Goal: Information Seeking & Learning: Find specific fact

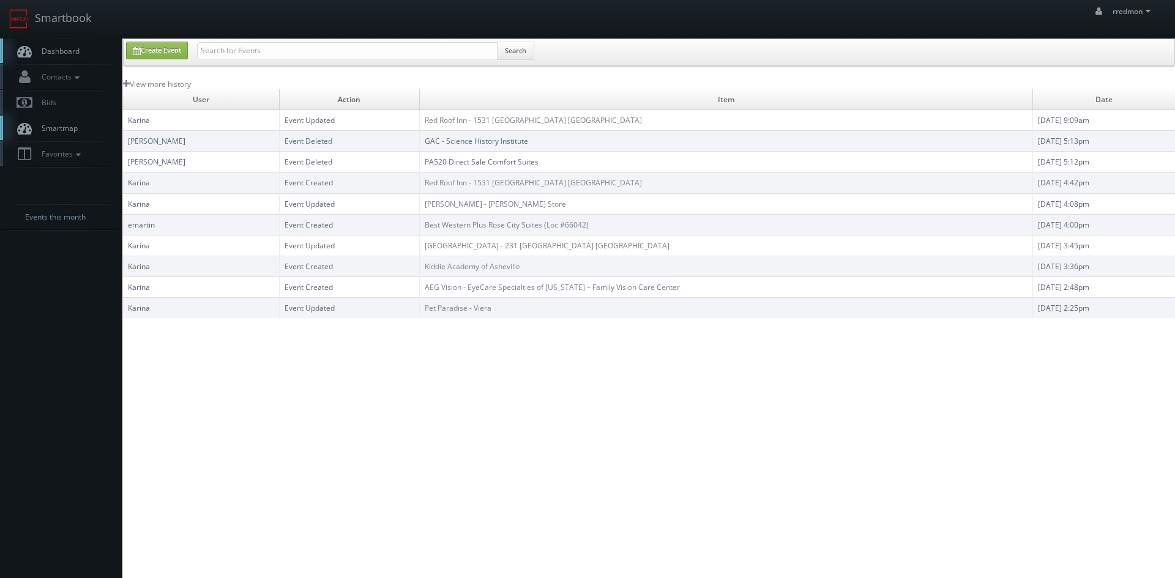
click at [59, 51] on span "Dashboard" at bounding box center [58, 51] width 44 height 10
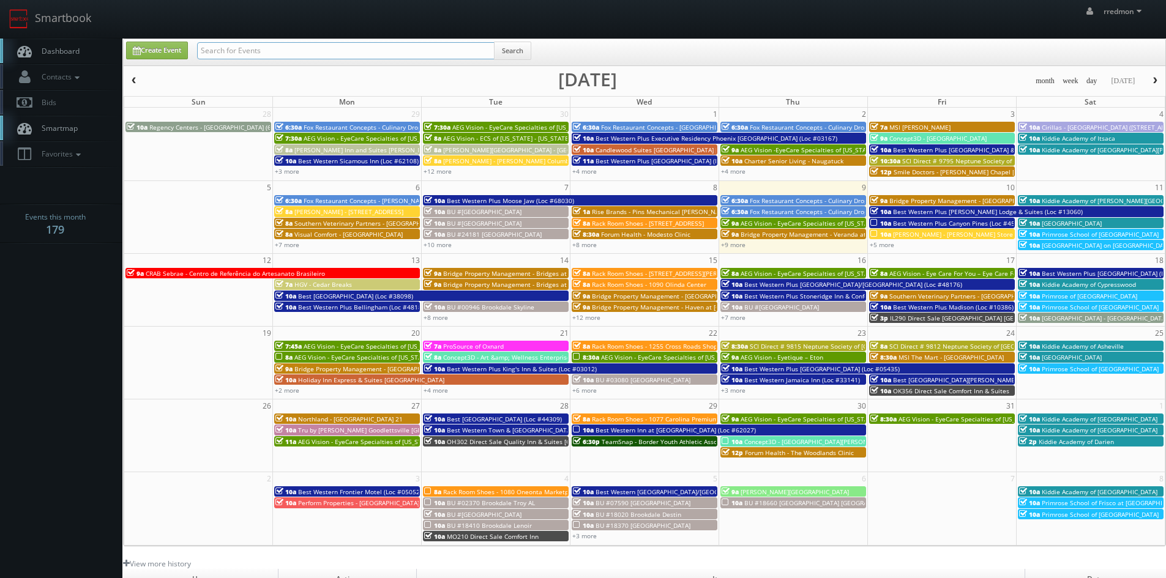
click at [315, 50] on input "text" at bounding box center [346, 50] width 298 height 17
type input "tony catalano"
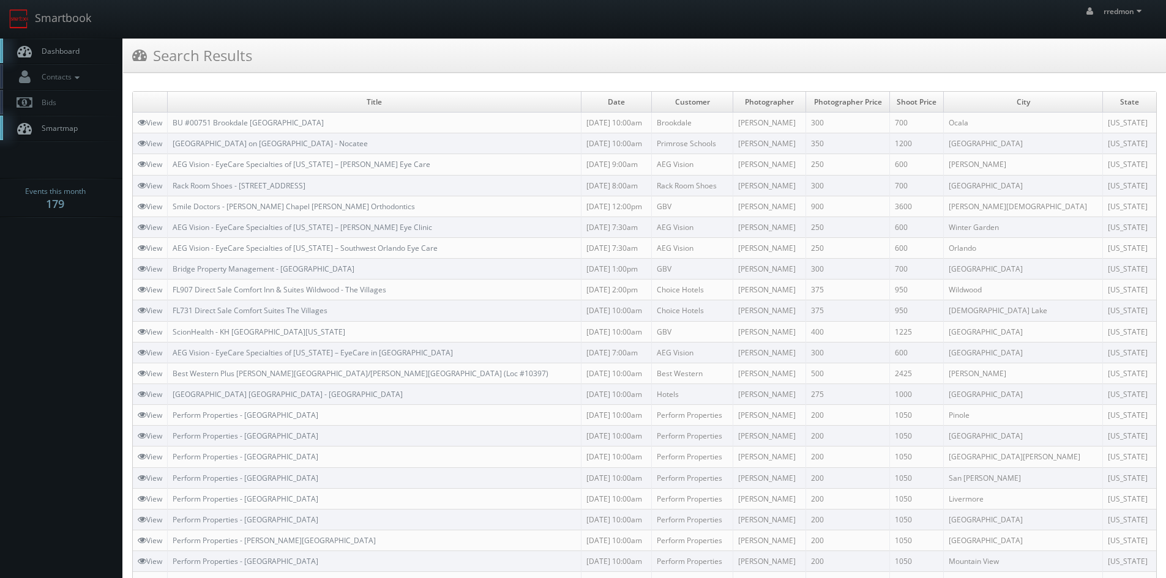
click at [78, 51] on span "Dashboard" at bounding box center [58, 51] width 44 height 10
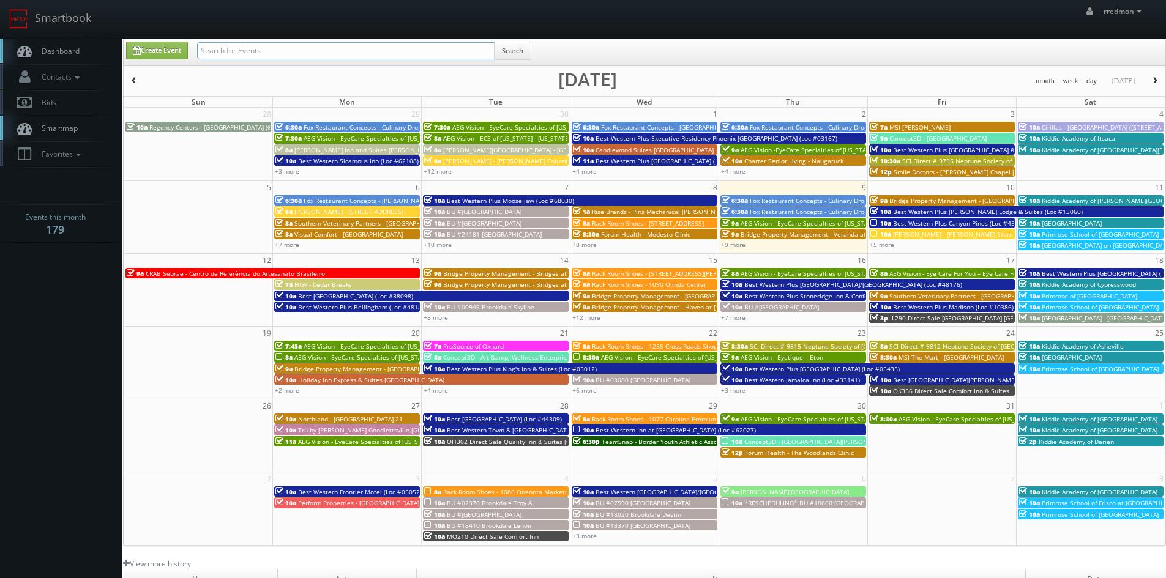
click at [241, 47] on input "text" at bounding box center [346, 50] width 298 height 17
type input "aeg"
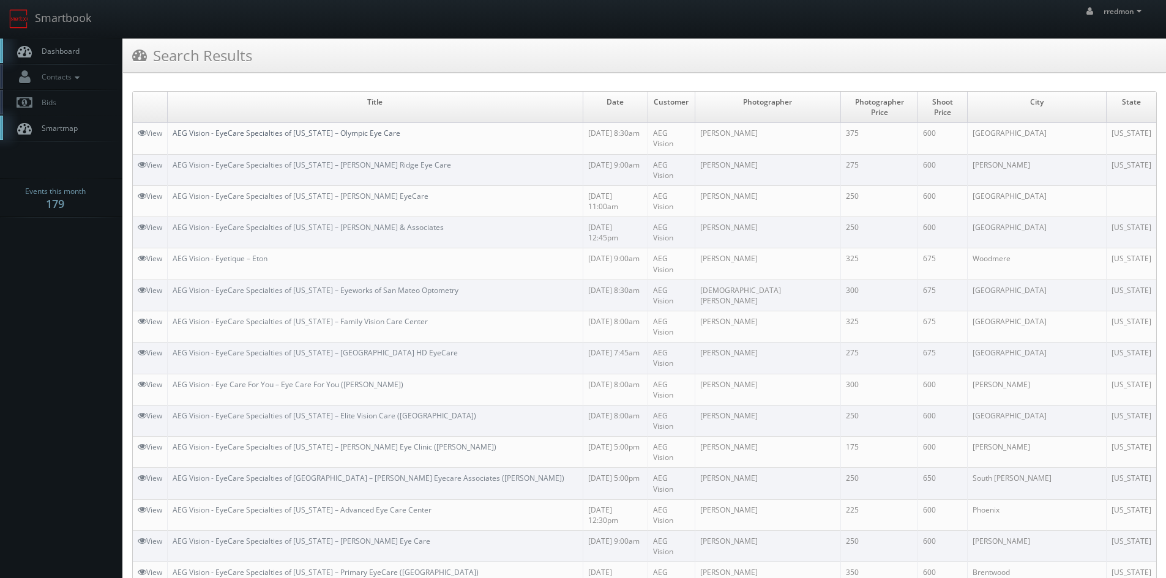
click at [355, 128] on link "AEG Vision - EyeCare Specialties of [US_STATE] – Olympic Eye Care" at bounding box center [287, 133] width 228 height 10
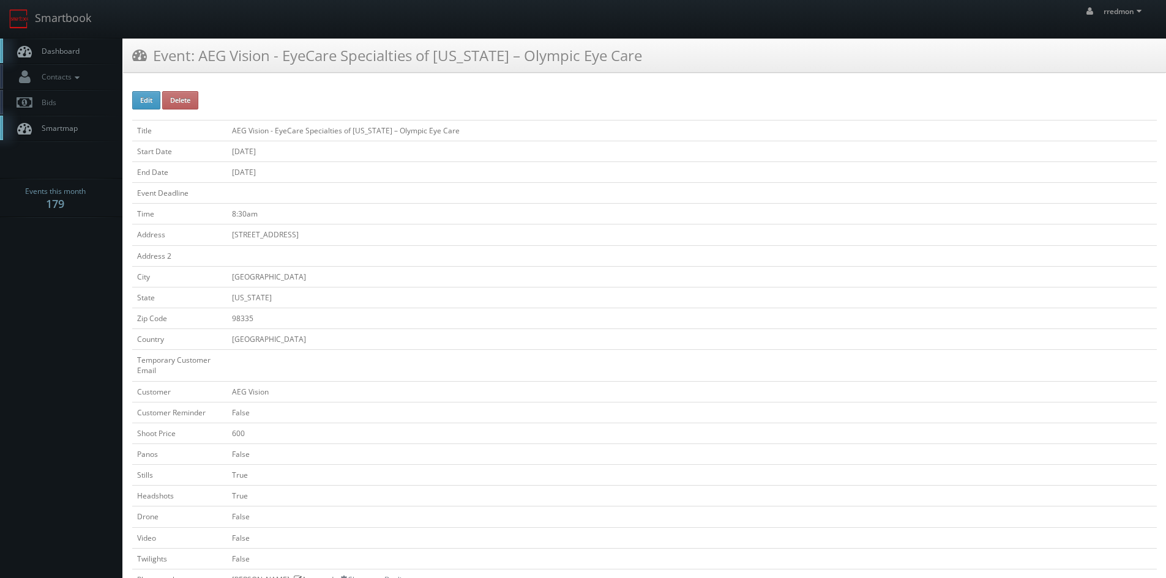
click at [69, 50] on span "Dashboard" at bounding box center [58, 51] width 44 height 10
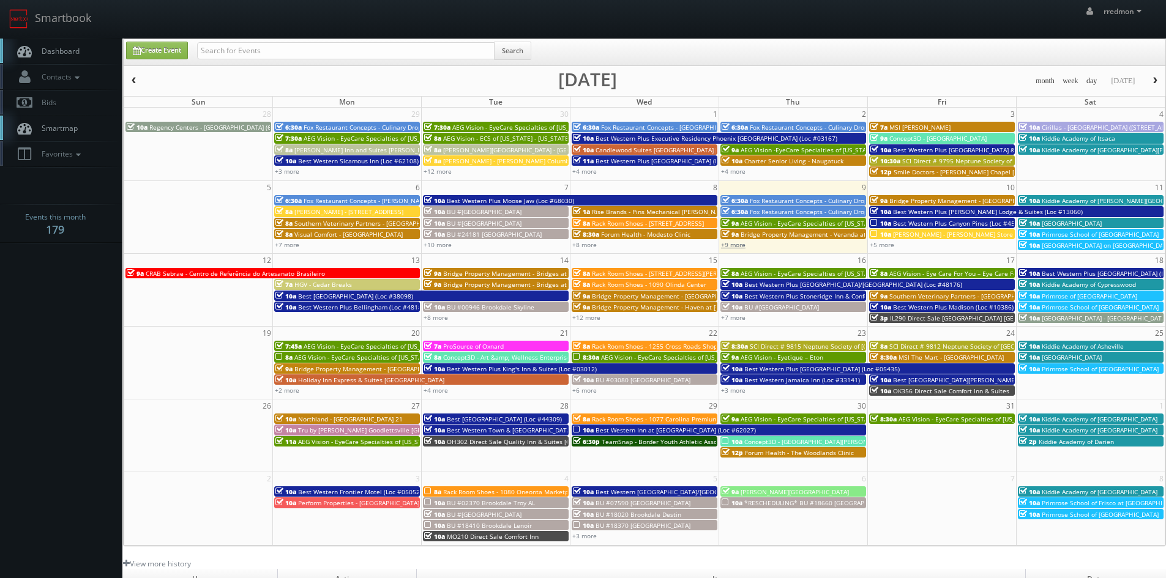
click at [738, 247] on link "+9 more" at bounding box center [733, 245] width 24 height 9
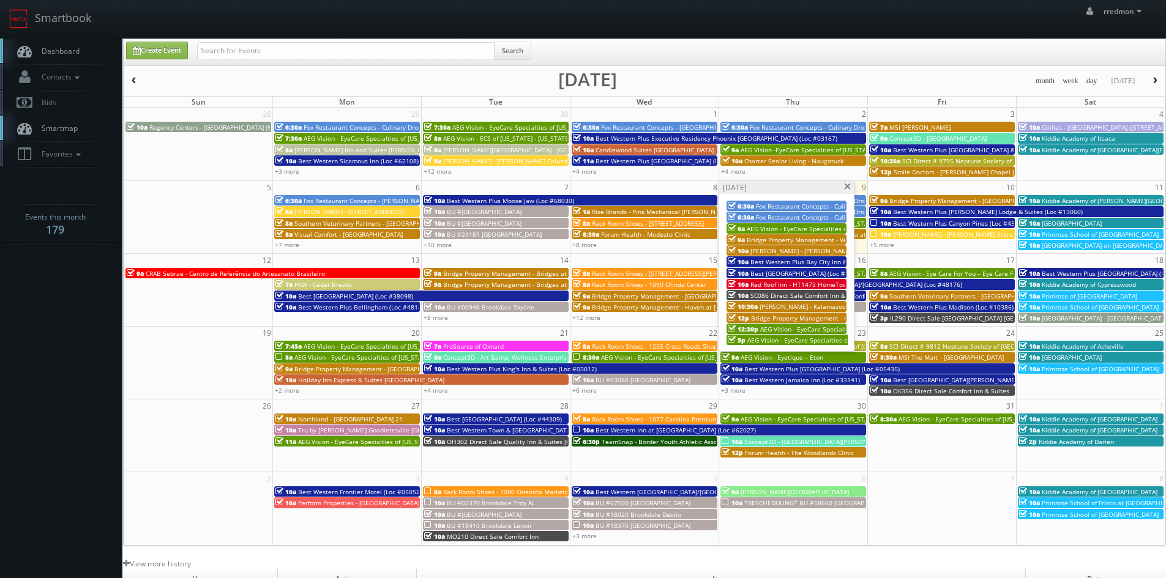
click at [823, 203] on span "Fox Restaurant Concepts - Culinary Dropout - [GEOGRAPHIC_DATA]" at bounding box center [852, 206] width 193 height 9
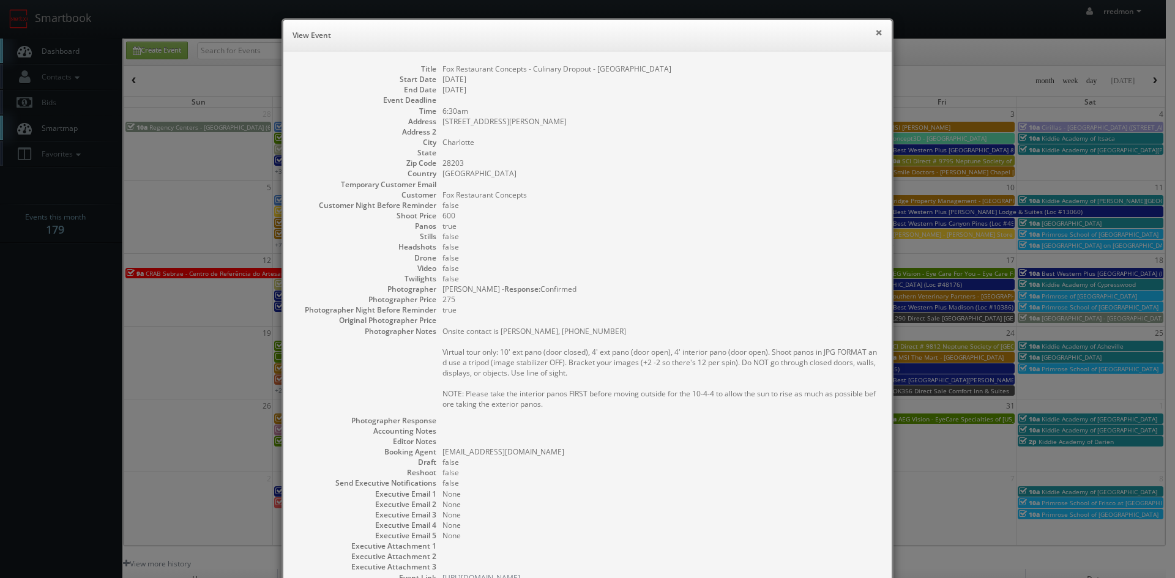
click at [875, 34] on button "×" at bounding box center [878, 32] width 7 height 9
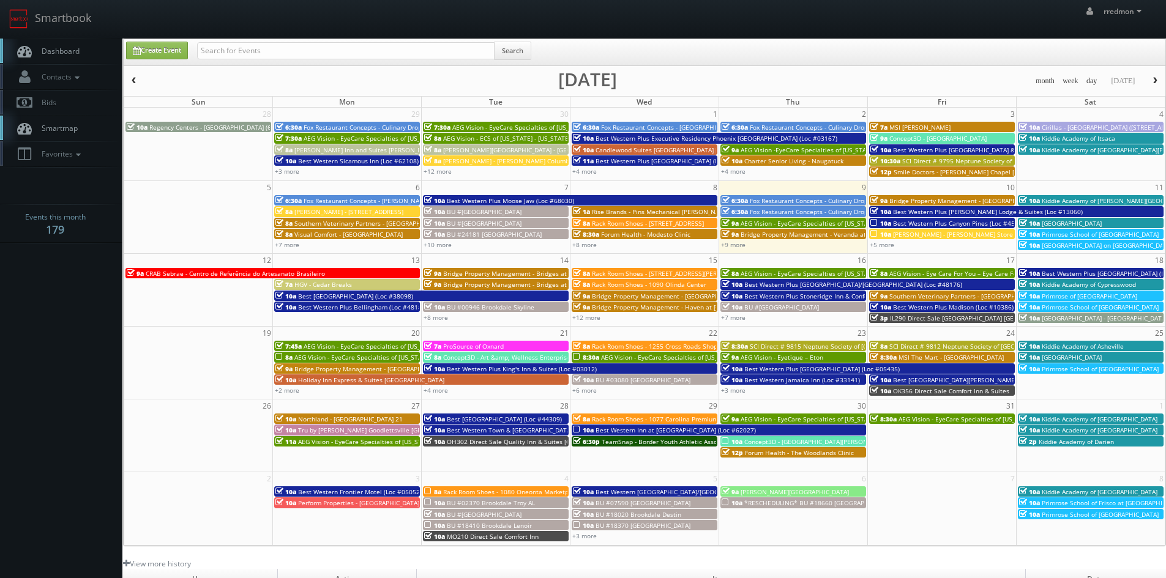
click at [799, 210] on span "Fox Restaurant Concepts - Culinary Dropout - Tempe" at bounding box center [827, 212] width 154 height 9
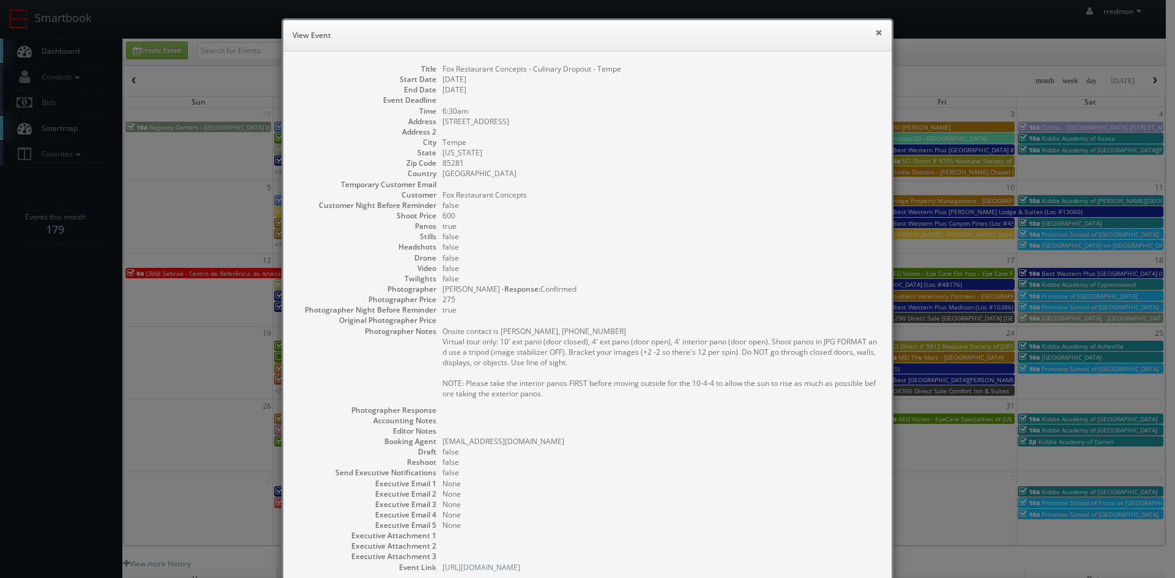
click at [875, 35] on button "×" at bounding box center [878, 32] width 7 height 9
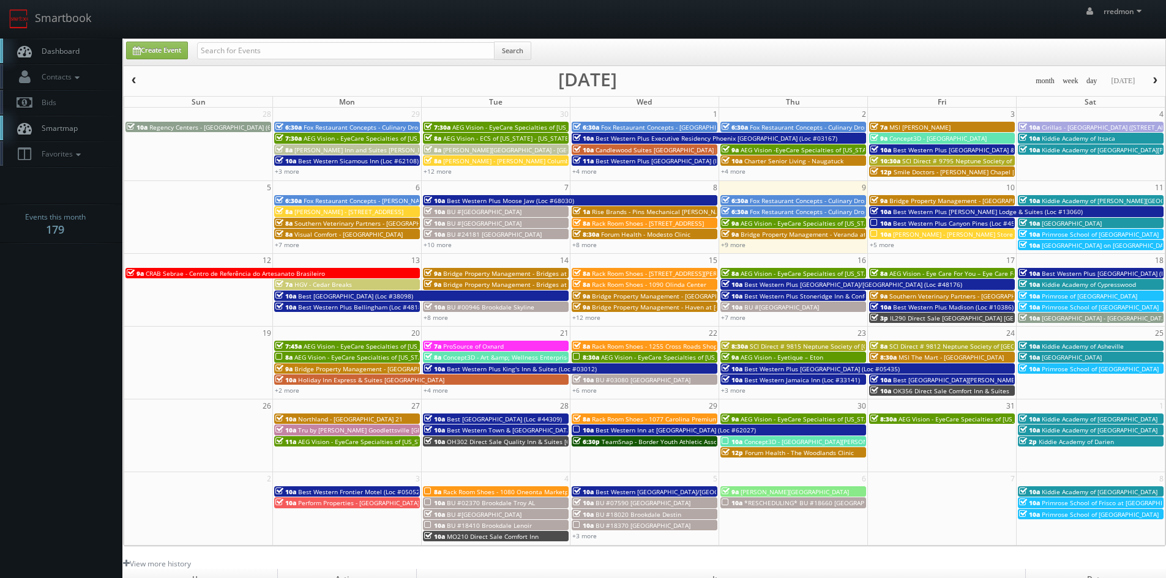
click at [777, 221] on span "AEG Vision - EyeCare Specialties of [US_STATE] – [PERSON_NAME] Eye Care" at bounding box center [850, 223] width 219 height 9
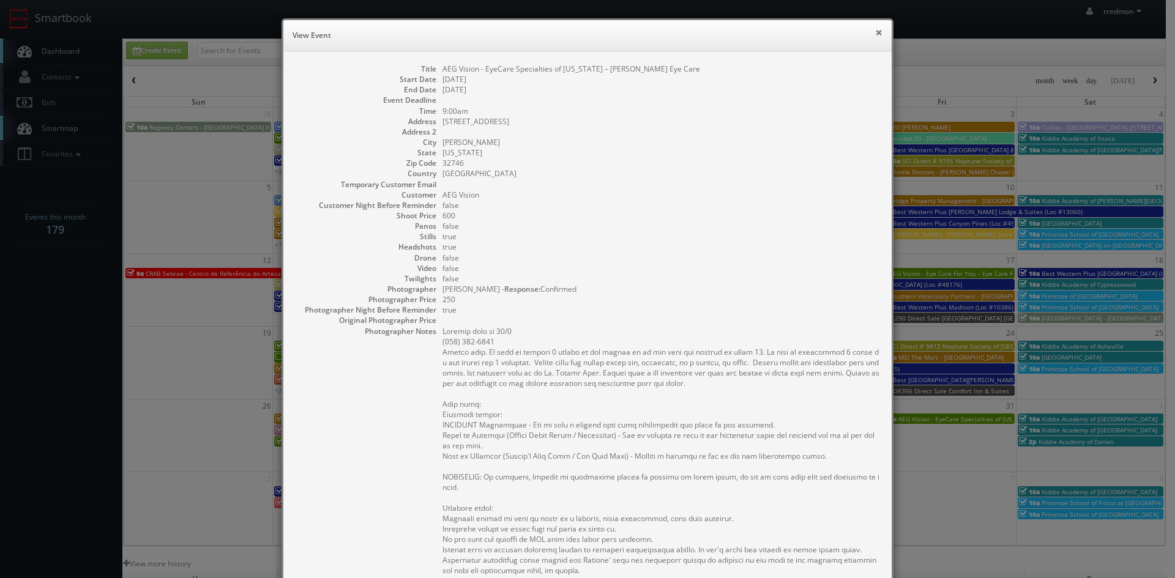
click at [875, 30] on button "×" at bounding box center [878, 32] width 7 height 9
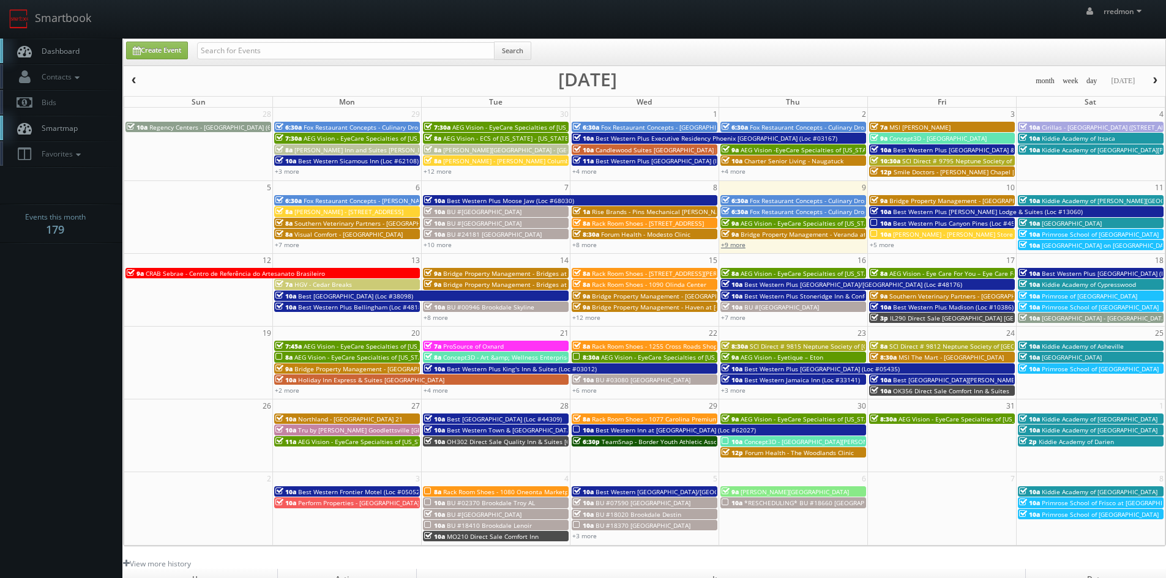
click at [737, 248] on link "+9 more" at bounding box center [733, 245] width 24 height 9
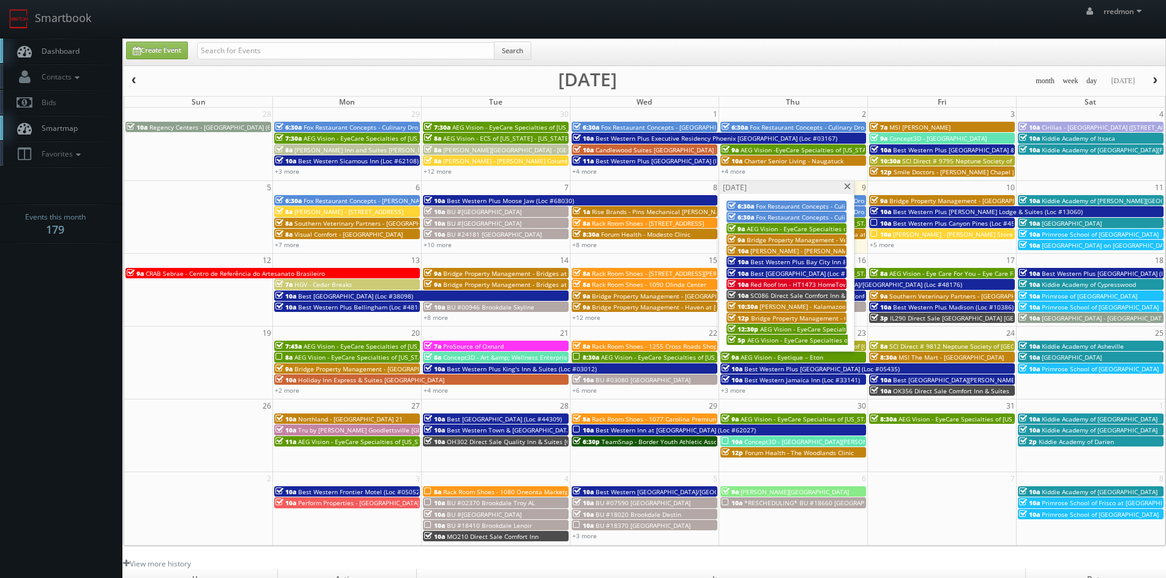
click at [777, 239] on span "Bridge Property Management - Veranda at [GEOGRAPHIC_DATA]" at bounding box center [840, 240] width 187 height 9
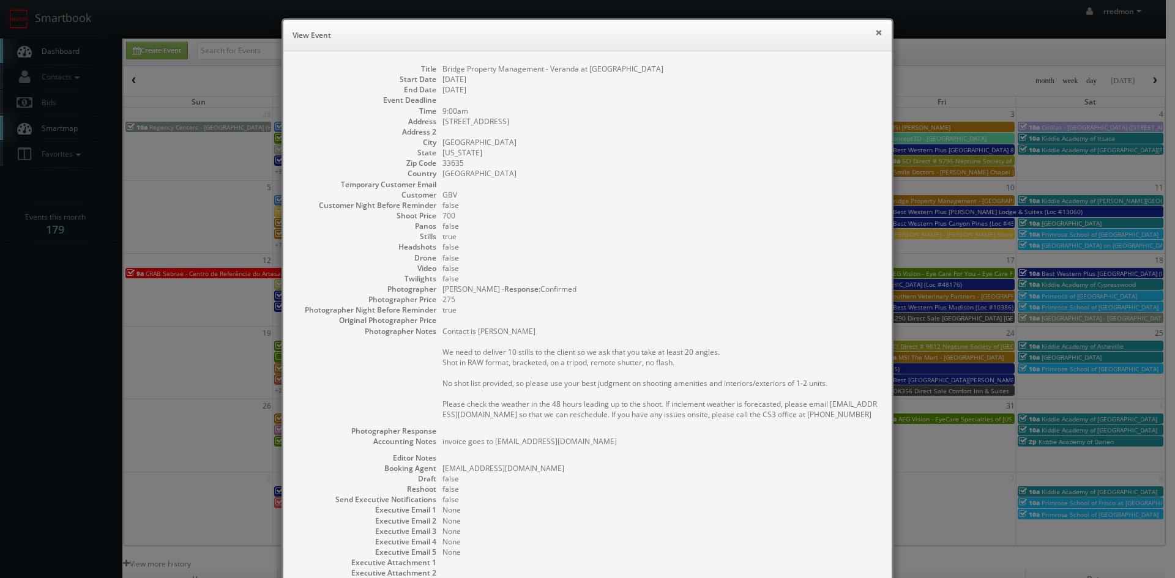
click at [877, 32] on button "×" at bounding box center [878, 32] width 7 height 9
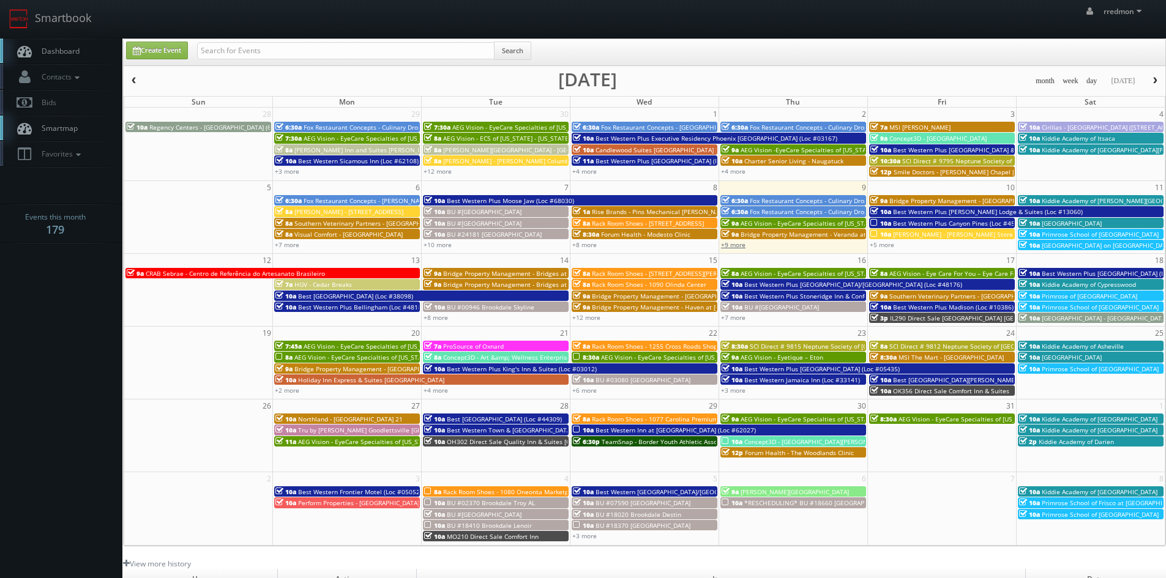
click at [733, 243] on link "+9 more" at bounding box center [733, 245] width 24 height 9
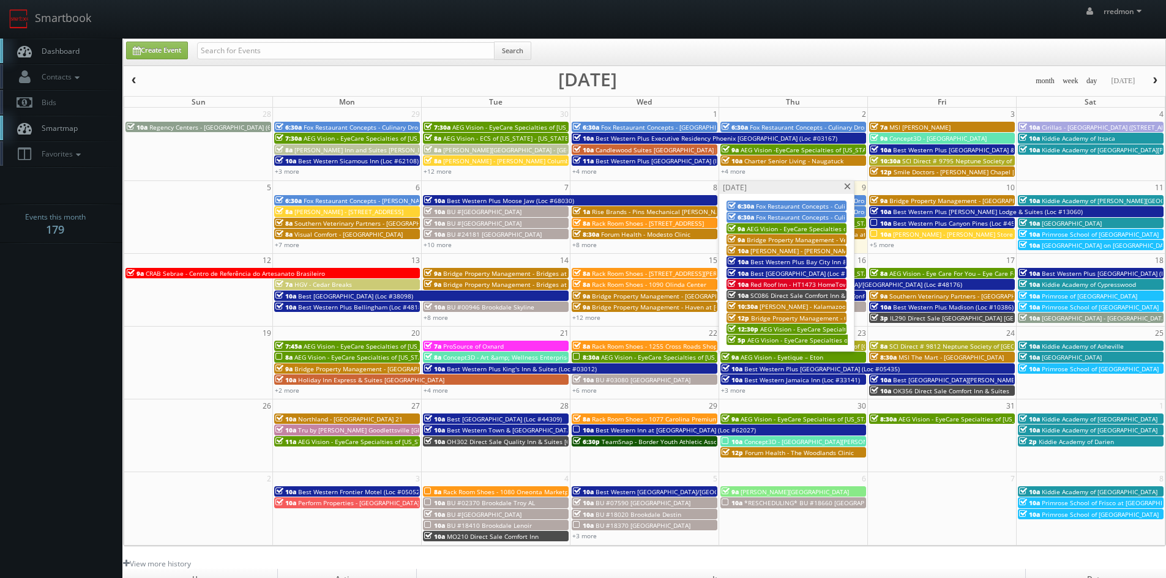
click at [763, 249] on span "[PERSON_NAME] - [PERSON_NAME][GEOGRAPHIC_DATA]" at bounding box center [832, 251] width 162 height 9
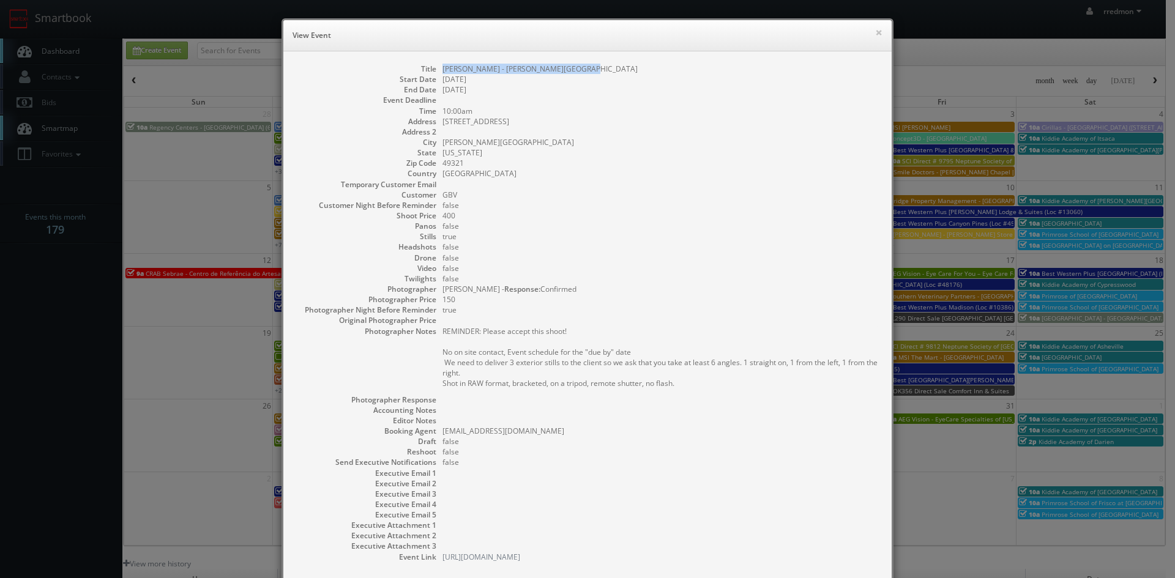
drag, startPoint x: 575, startPoint y: 67, endPoint x: 440, endPoint y: 71, distance: 135.3
click at [443, 71] on dd "[PERSON_NAME] - [PERSON_NAME][GEOGRAPHIC_DATA]" at bounding box center [661, 69] width 437 height 10
click at [875, 31] on button "×" at bounding box center [878, 32] width 7 height 9
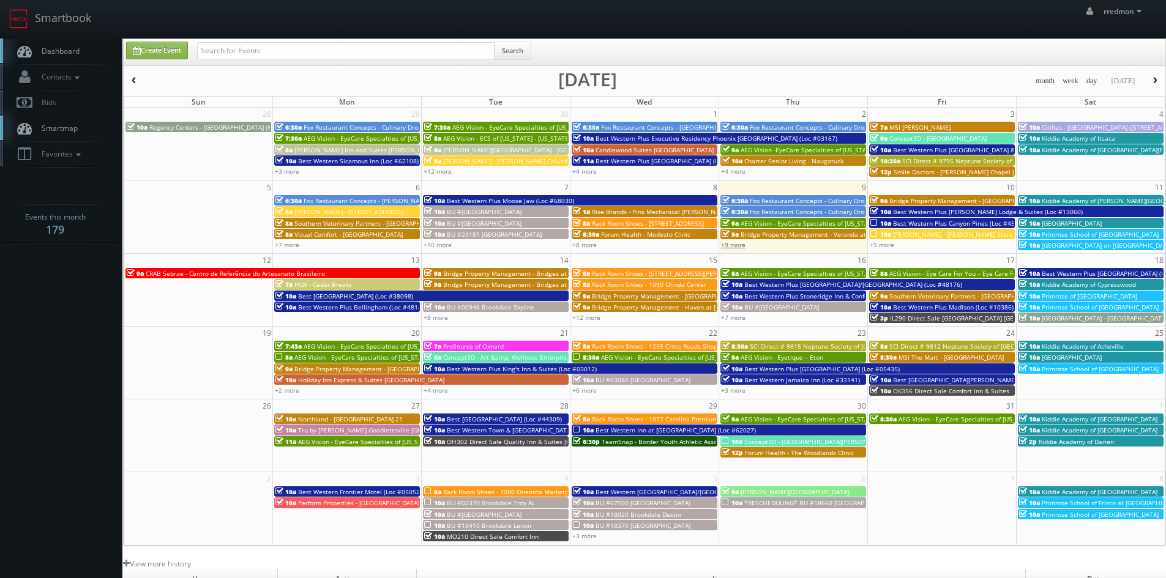
click at [741, 244] on link "+9 more" at bounding box center [733, 245] width 24 height 9
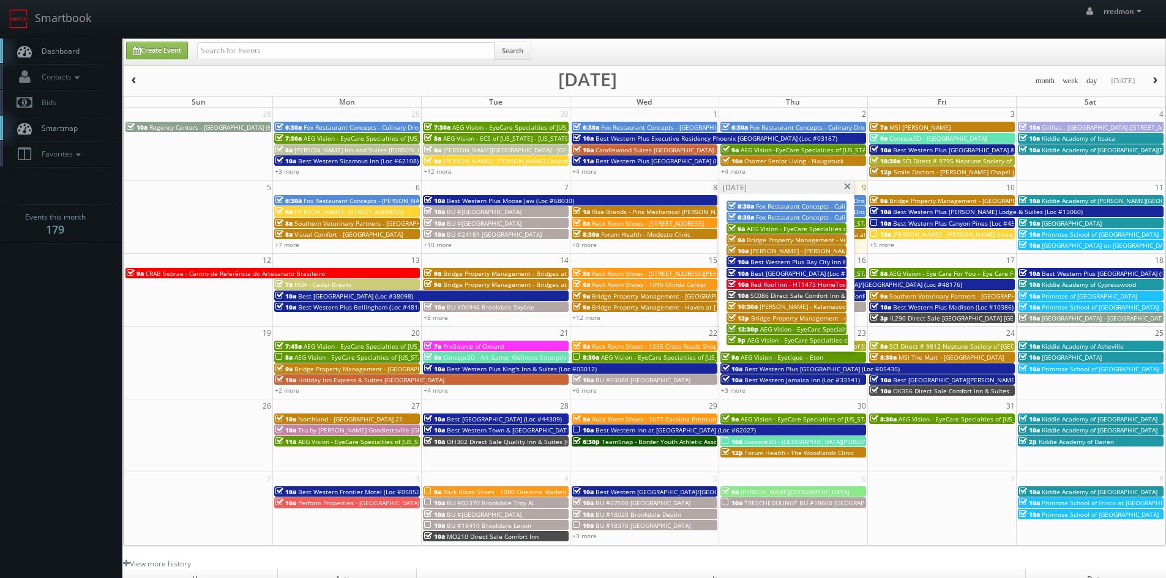
click at [797, 271] on span "Best [GEOGRAPHIC_DATA] (Loc #18018)" at bounding box center [808, 273] width 115 height 9
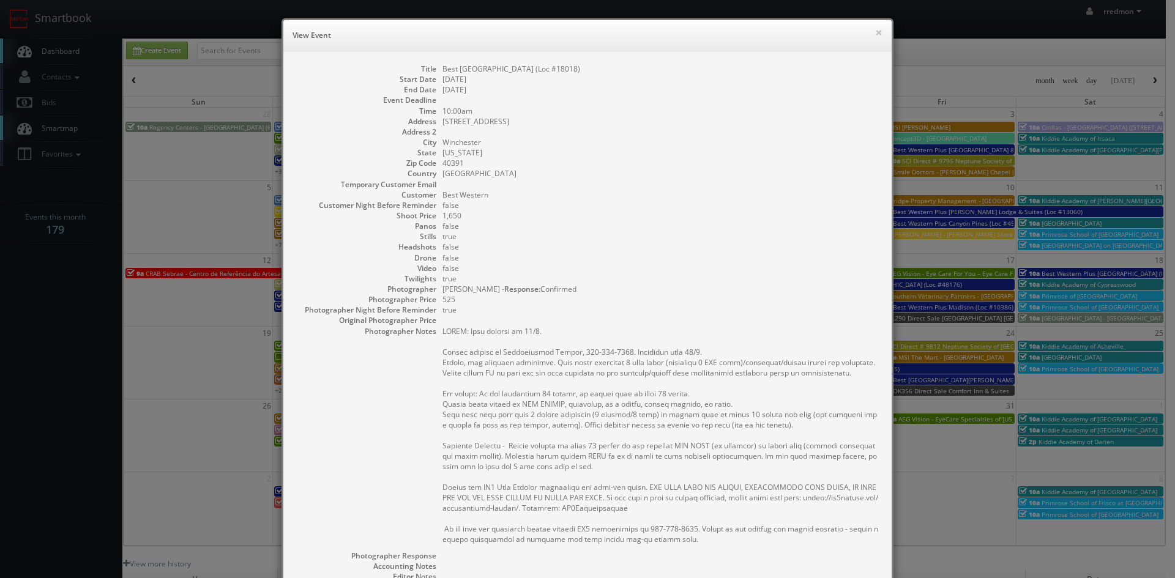
drag, startPoint x: 599, startPoint y: 71, endPoint x: 438, endPoint y: 70, distance: 161.0
click at [443, 70] on dd "Best [GEOGRAPHIC_DATA] (Loc #18018)" at bounding box center [661, 69] width 437 height 10
copy dd "Best [GEOGRAPHIC_DATA] (Loc #18018)"
click at [875, 30] on button "×" at bounding box center [878, 32] width 7 height 9
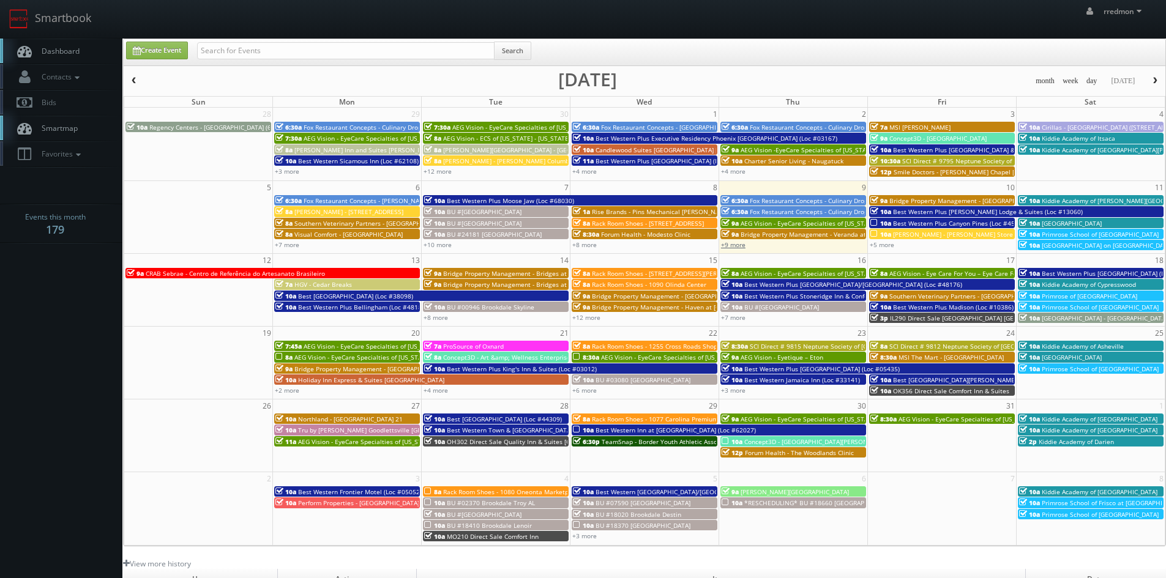
click at [741, 245] on link "+9 more" at bounding box center [733, 245] width 24 height 9
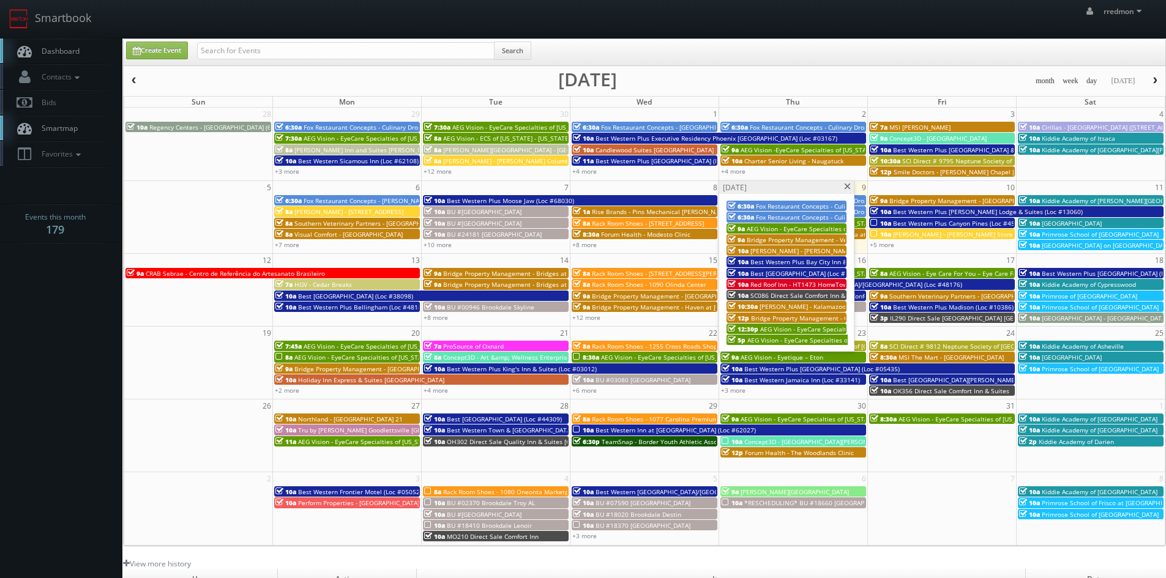
click at [813, 294] on span "SC086 Direct Sale Comfort Inn & Suites [GEOGRAPHIC_DATA] Area" at bounding box center [847, 295] width 192 height 9
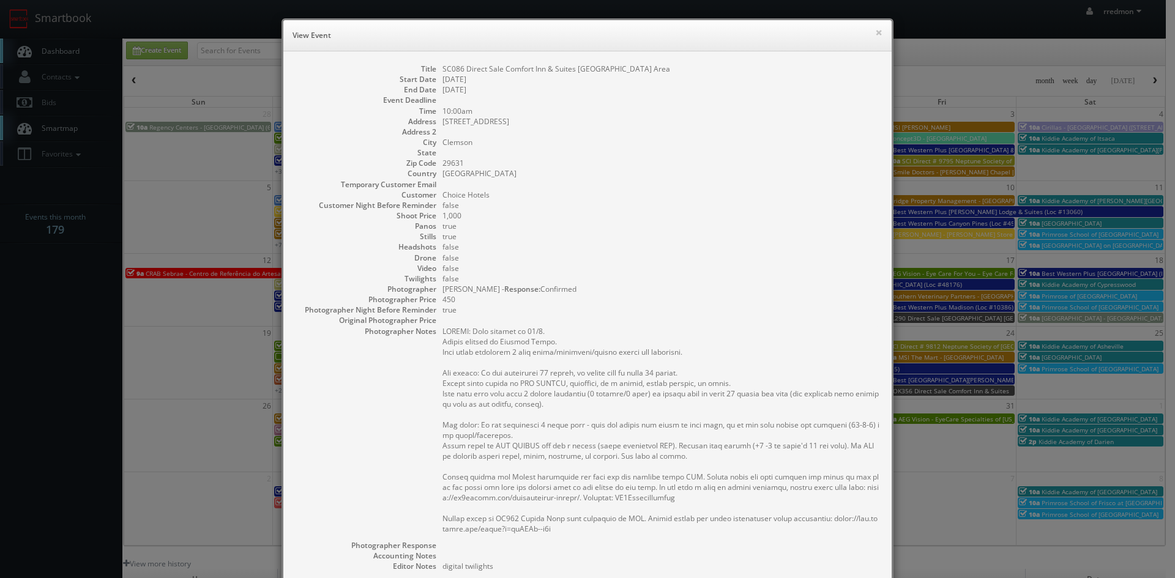
drag, startPoint x: 659, startPoint y: 70, endPoint x: 439, endPoint y: 70, distance: 219.8
click at [443, 70] on dd "SC086 Direct Sale Comfort Inn & Suites [GEOGRAPHIC_DATA] Area" at bounding box center [661, 69] width 437 height 10
copy dd "SC086 Direct Sale Comfort Inn & Suites [GEOGRAPHIC_DATA] Area"
click at [875, 33] on button "×" at bounding box center [878, 32] width 7 height 9
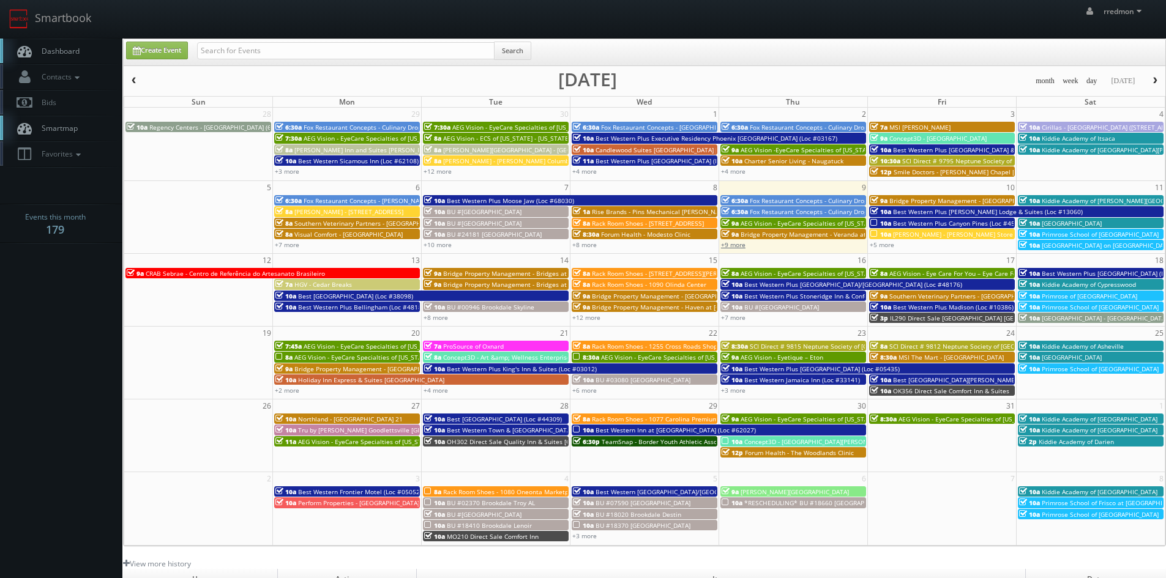
click at [738, 247] on link "+9 more" at bounding box center [733, 245] width 24 height 9
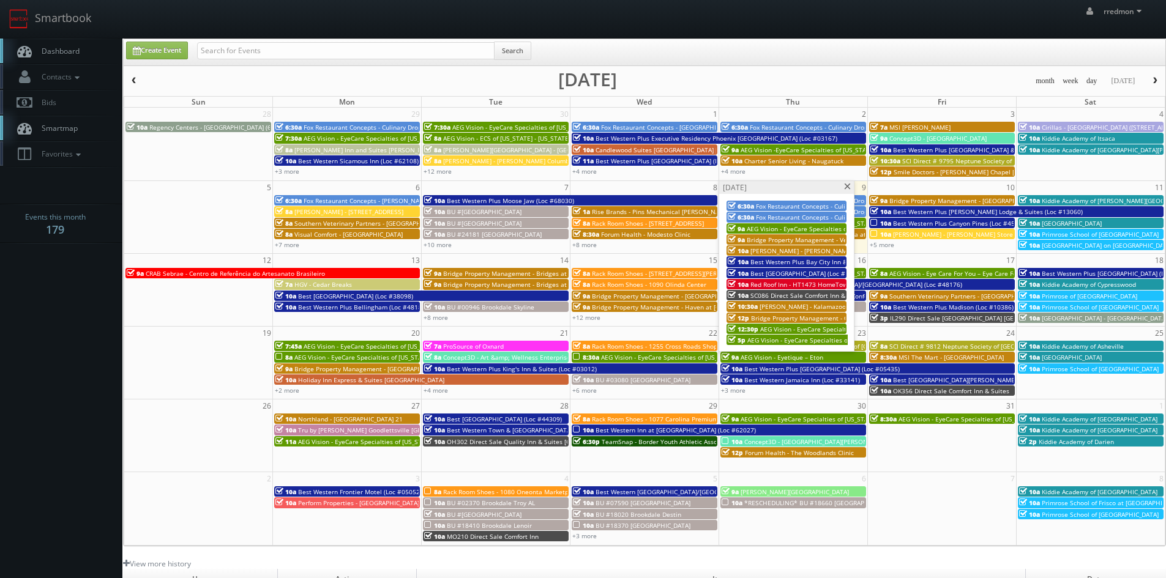
click at [792, 318] on span "Bridge Property Management - Caribbean Breeze" at bounding box center [824, 318] width 146 height 9
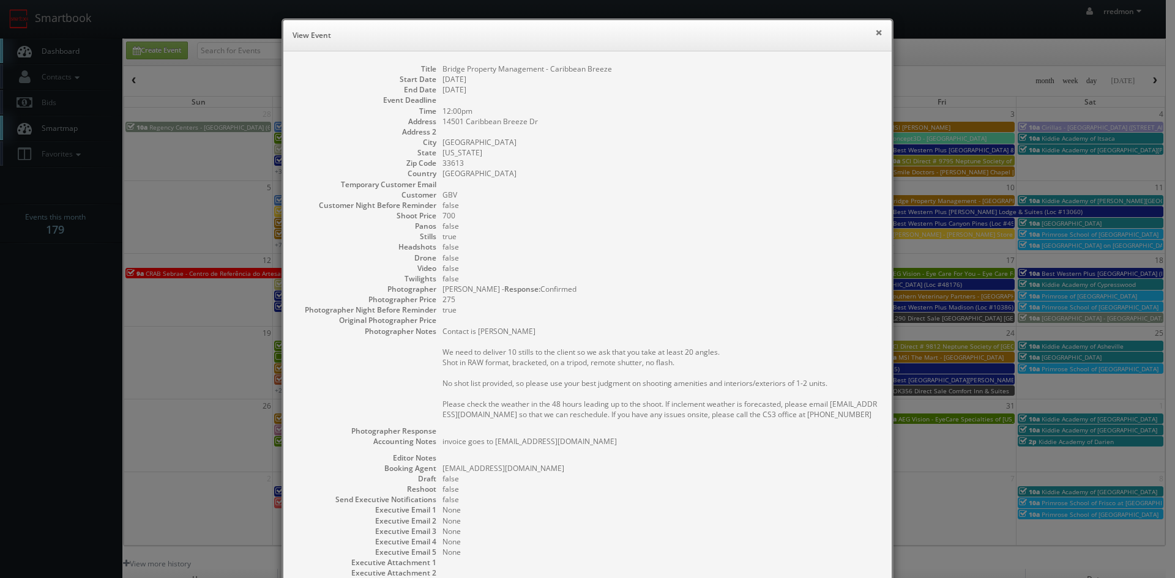
click at [875, 32] on button "×" at bounding box center [878, 32] width 7 height 9
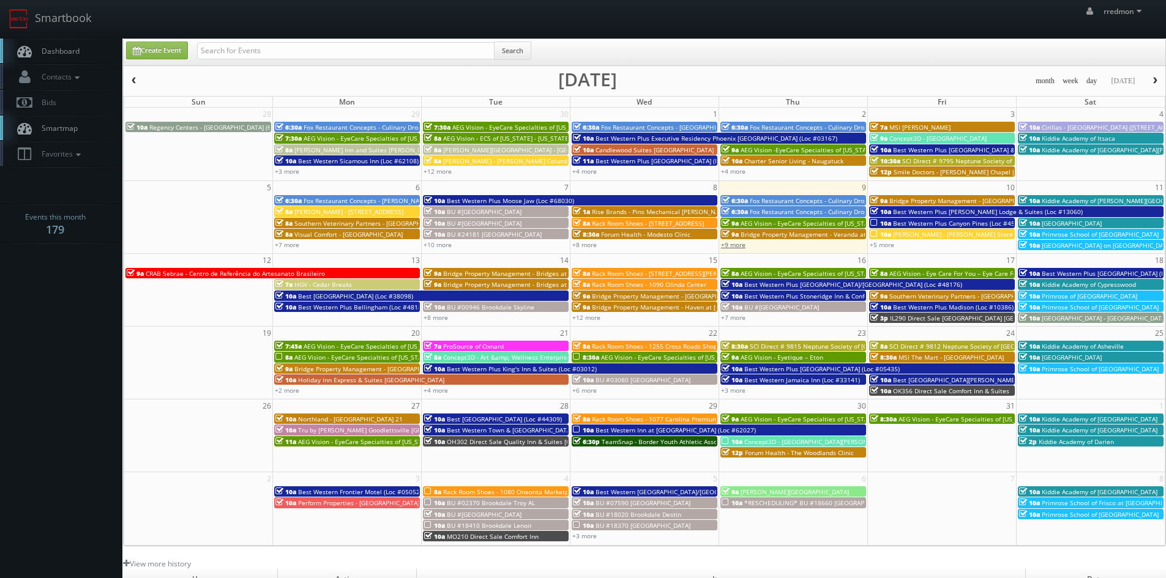
click at [738, 245] on link "+9 more" at bounding box center [733, 245] width 24 height 9
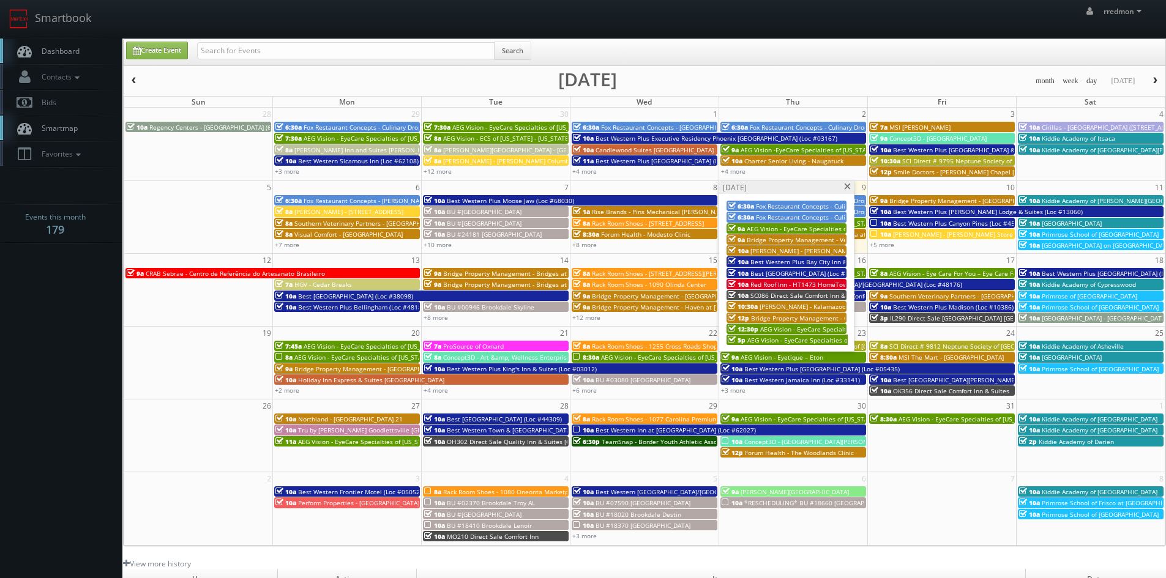
click at [809, 328] on span "AEG Vision - EyeCare Specialties of [US_STATE] – Advanced Eye Care Center" at bounding box center [870, 329] width 220 height 9
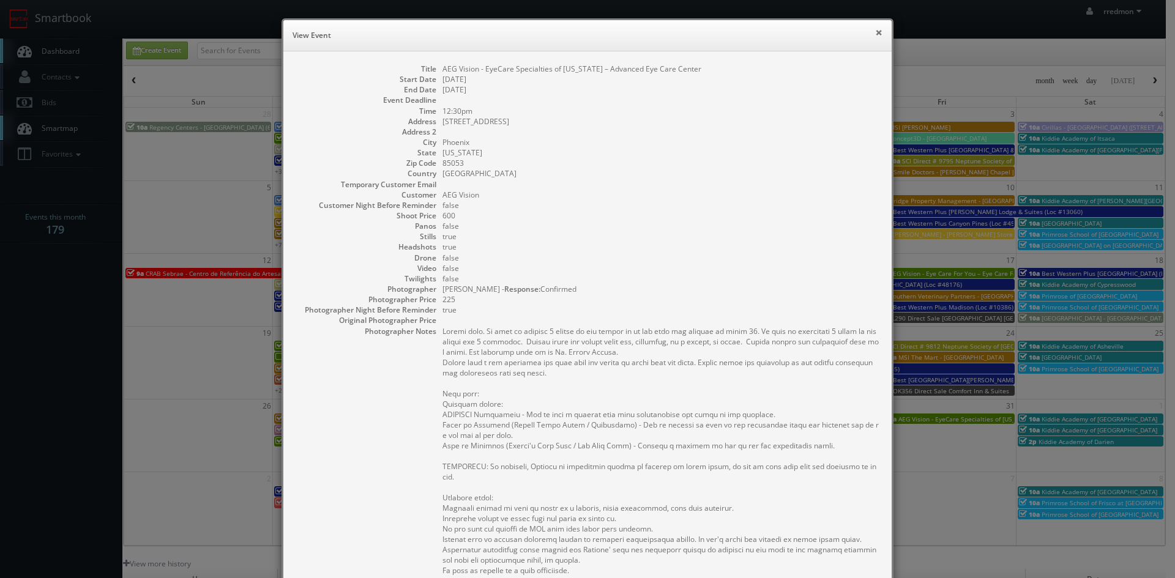
click at [877, 31] on button "×" at bounding box center [878, 32] width 7 height 9
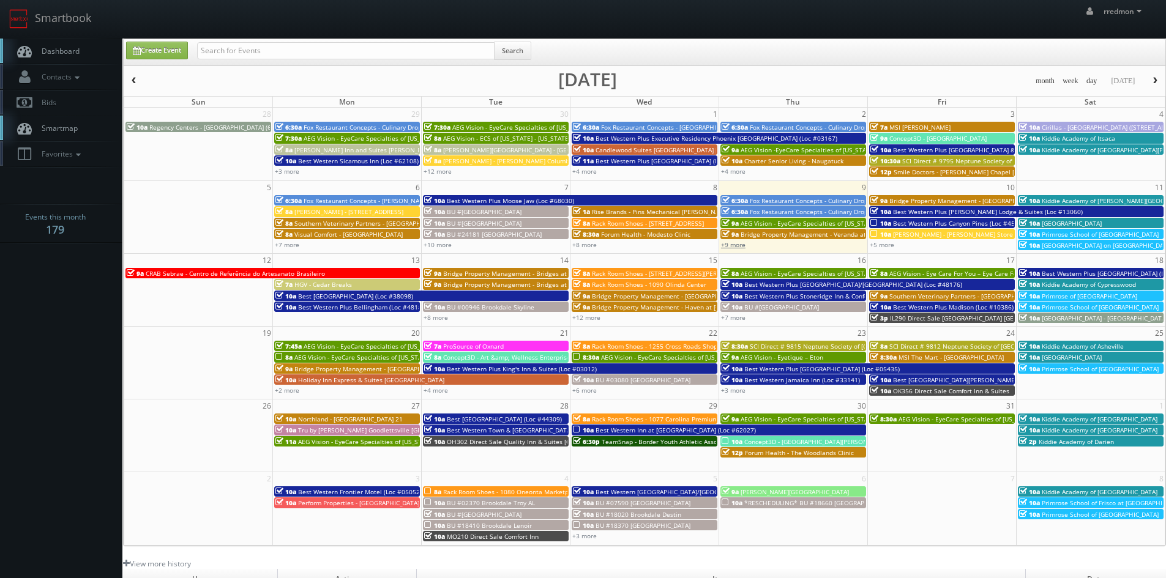
click at [733, 245] on link "+9 more" at bounding box center [733, 245] width 24 height 9
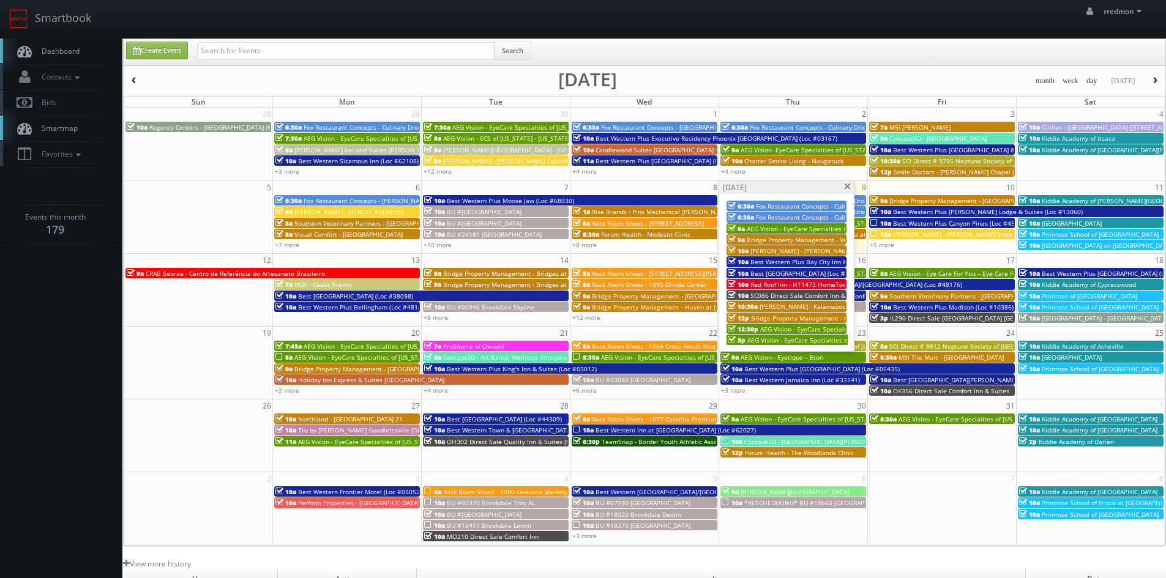
click at [782, 342] on span "AEG Vision - EyeCare Specialties of [GEOGRAPHIC_DATA] – [PERSON_NAME] Eyecare A…" at bounding box center [912, 340] width 331 height 9
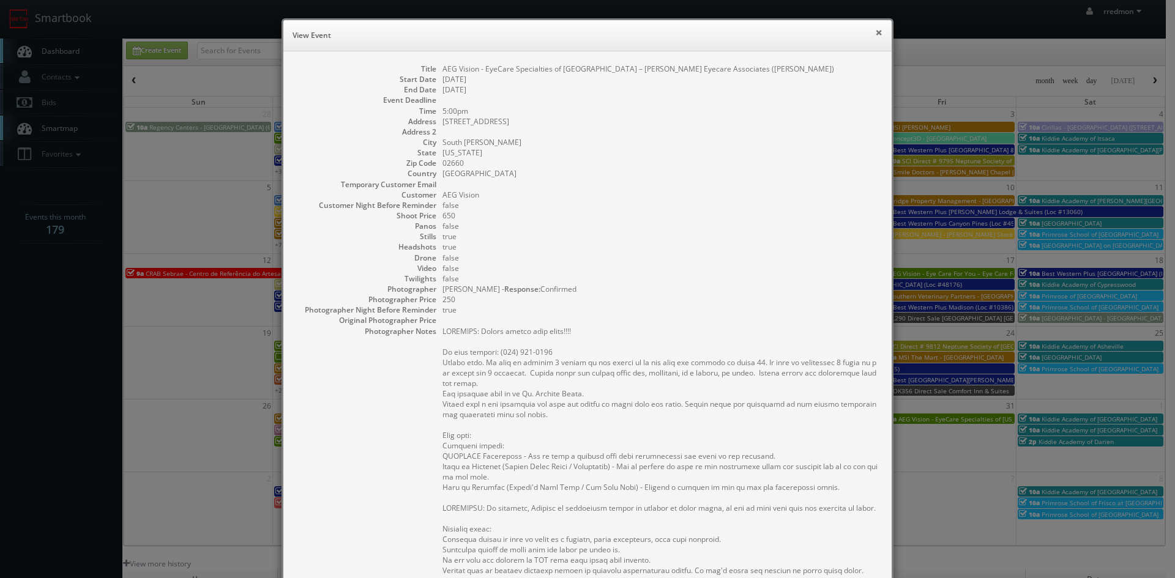
click at [878, 33] on button "×" at bounding box center [878, 32] width 7 height 9
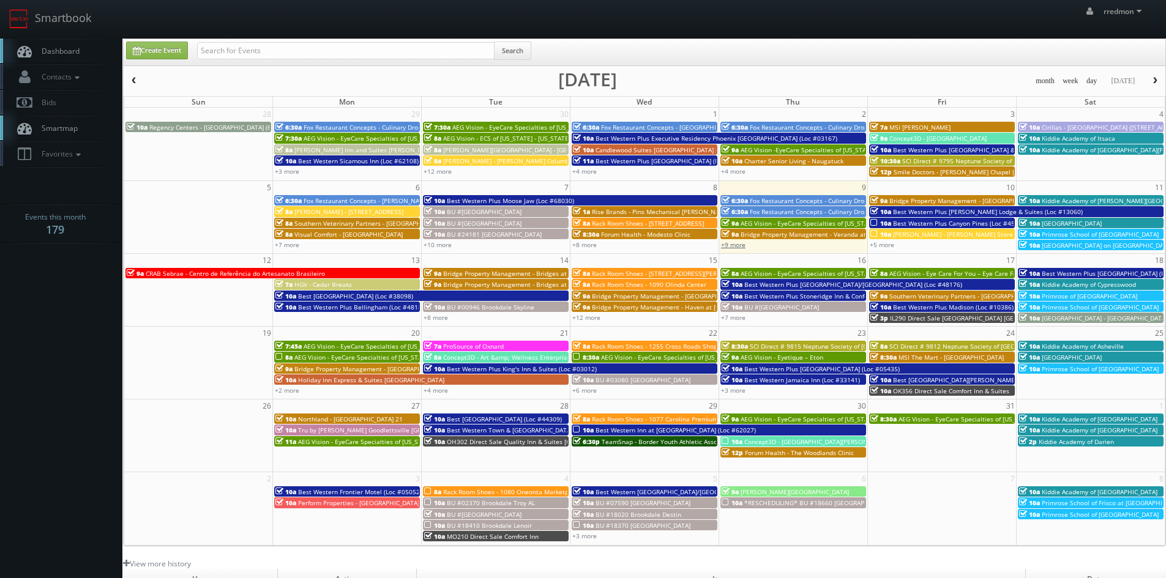
click at [733, 248] on link "+9 more" at bounding box center [733, 245] width 24 height 9
click at [442, 247] on link "+10 more" at bounding box center [438, 245] width 28 height 9
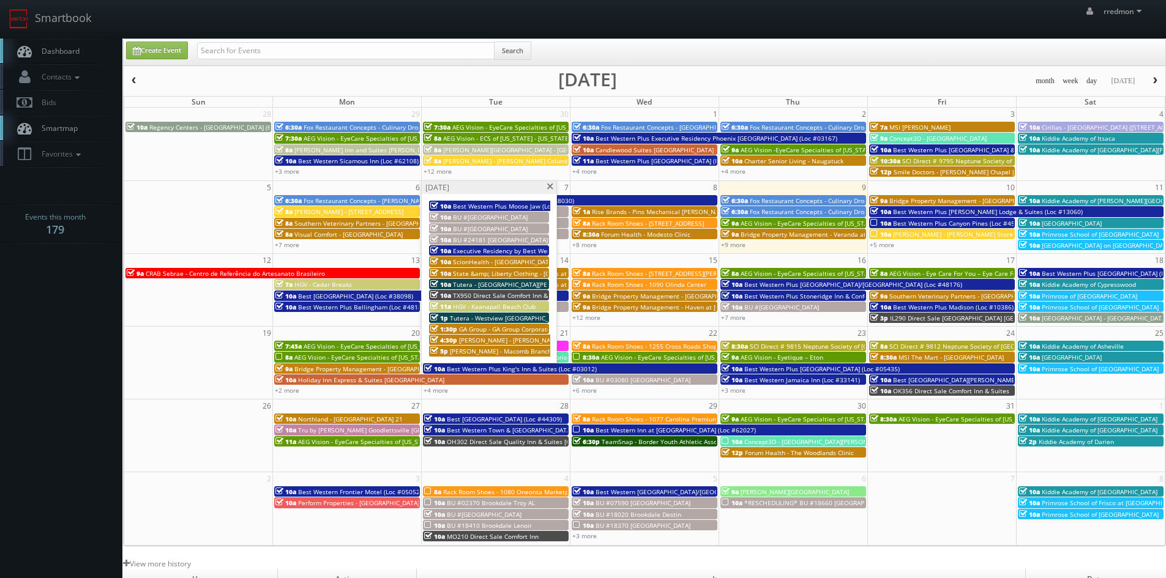
click at [517, 317] on span "Tutera - Westview [GEOGRAPHIC_DATA]" at bounding box center [507, 318] width 115 height 9
